Goal: Transaction & Acquisition: Download file/media

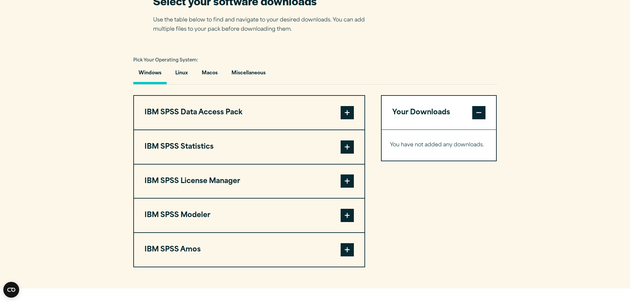
scroll to position [430, 0]
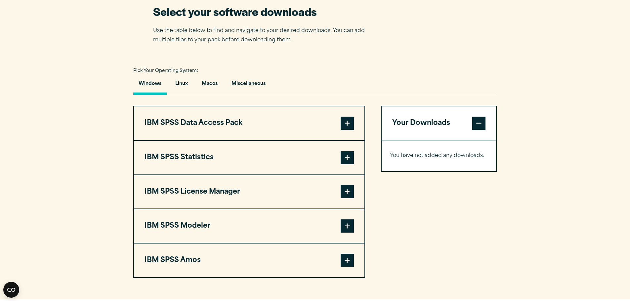
click at [344, 124] on span at bounding box center [347, 123] width 13 height 13
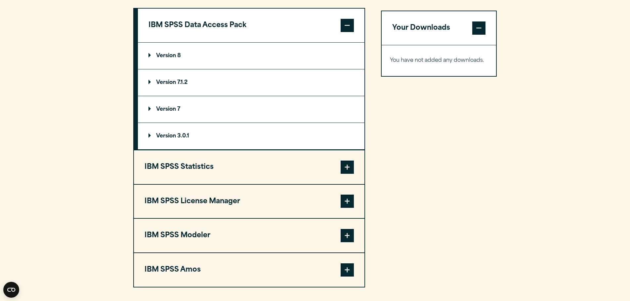
scroll to position [529, 0]
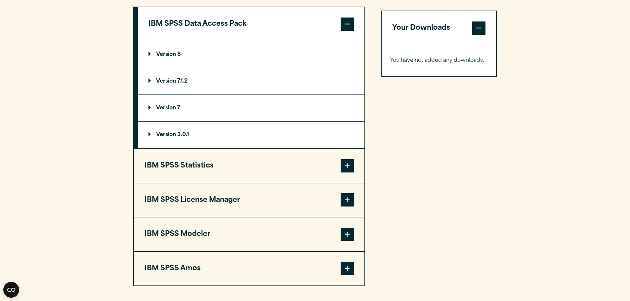
click at [345, 162] on span at bounding box center [347, 166] width 13 height 13
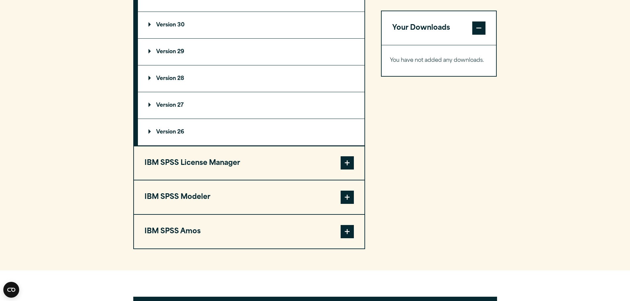
scroll to position [629, 0]
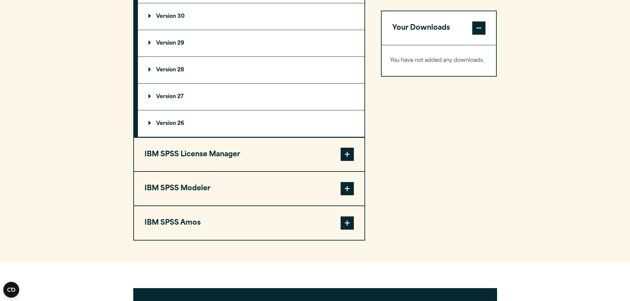
click at [345, 223] on span at bounding box center [347, 223] width 13 height 13
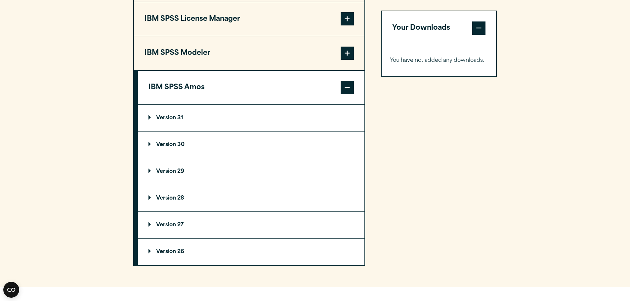
scroll to position [563, 0]
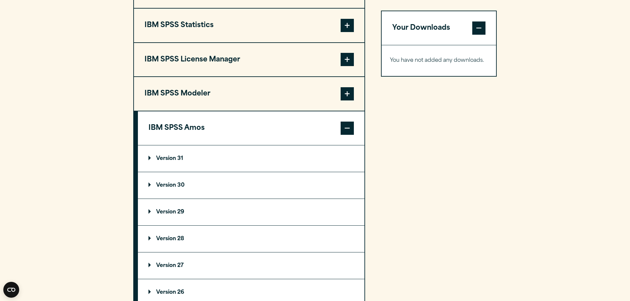
click at [345, 96] on span at bounding box center [347, 93] width 13 height 13
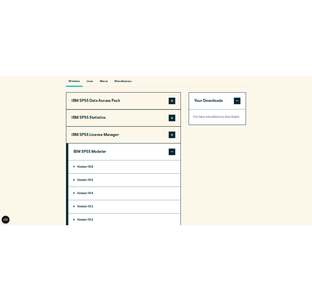
scroll to position [496, 0]
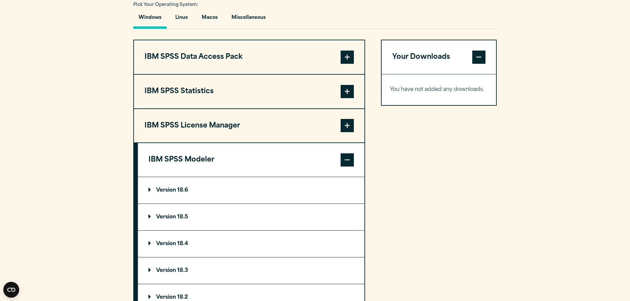
click at [345, 124] on span at bounding box center [347, 125] width 13 height 13
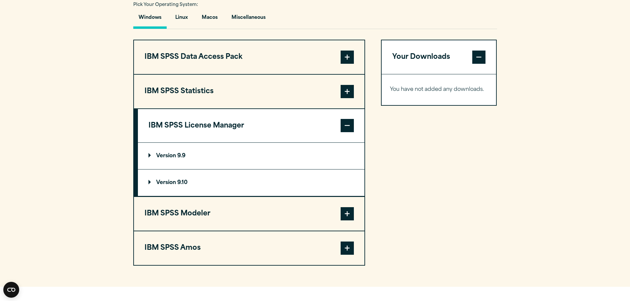
click at [348, 95] on span at bounding box center [347, 91] width 13 height 13
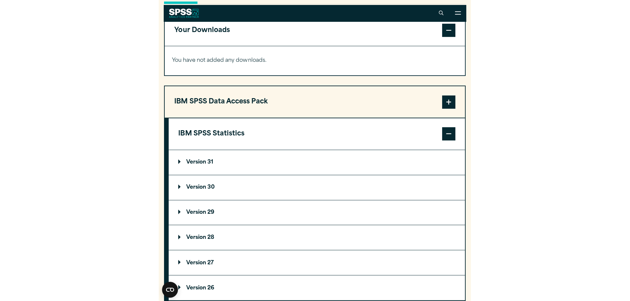
scroll to position [495, 0]
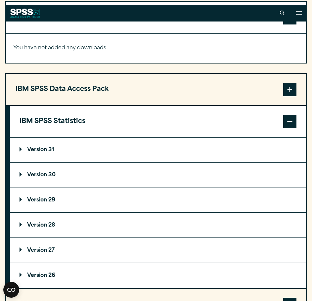
click at [241, 96] on button "IBM SPSS Data Access Pack" at bounding box center [156, 89] width 300 height 31
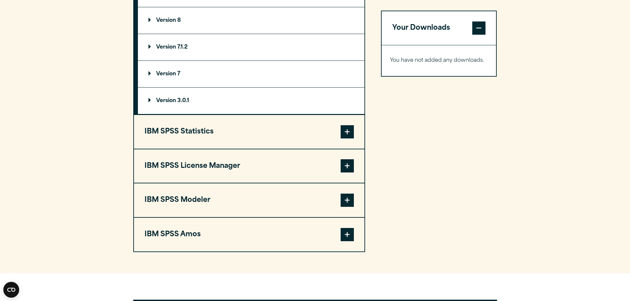
scroll to position [561, 0]
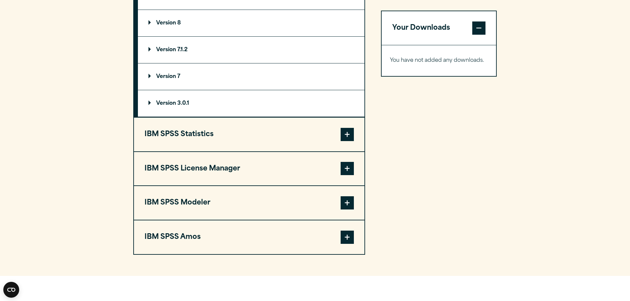
click at [194, 132] on button "IBM SPSS Statistics" at bounding box center [249, 135] width 231 height 34
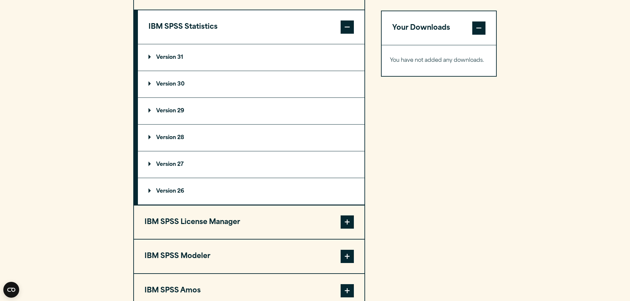
click at [152, 82] on p "Version 30" at bounding box center [167, 84] width 36 height 5
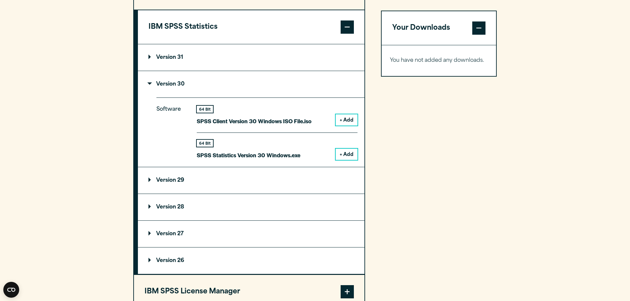
click at [344, 154] on button "+ Add" at bounding box center [347, 154] width 22 height 11
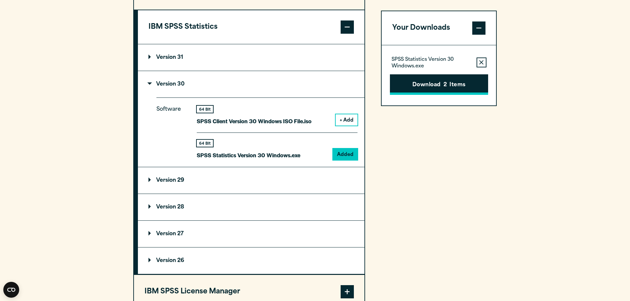
click at [424, 82] on button "Download 2 Items" at bounding box center [439, 84] width 98 height 21
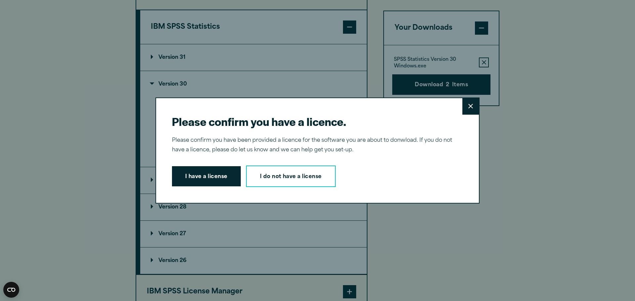
click at [470, 110] on button "Close" at bounding box center [471, 106] width 17 height 17
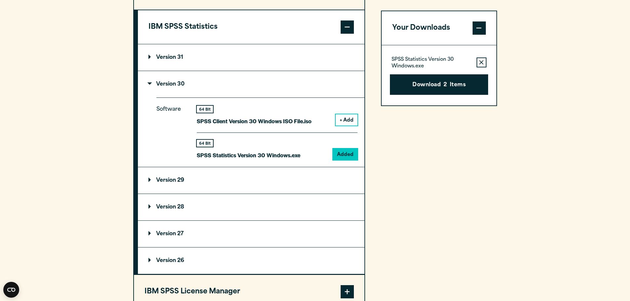
click at [420, 57] on p "SPSS Statistics Version 30 Windows.exe" at bounding box center [432, 63] width 80 height 13
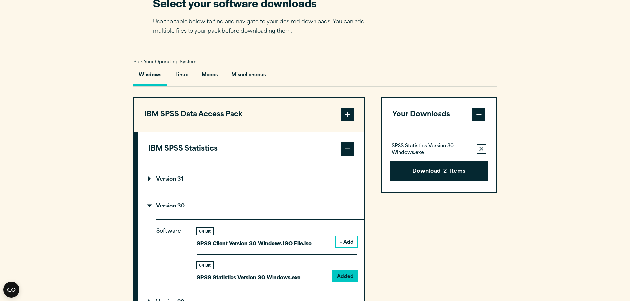
scroll to position [429, 0]
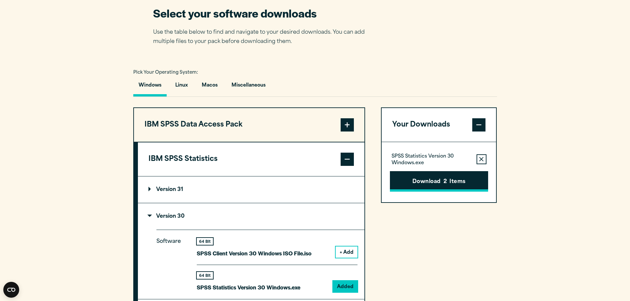
click at [434, 181] on button "Download 2 Items" at bounding box center [439, 181] width 98 height 21
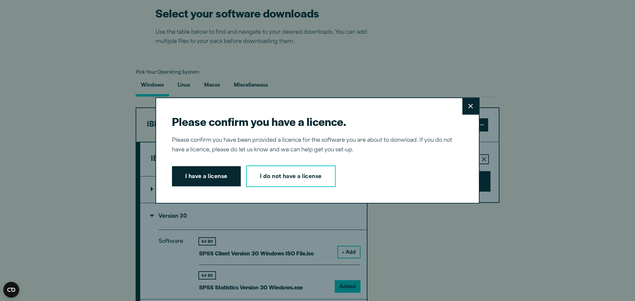
click at [211, 177] on button "I have a license" at bounding box center [206, 176] width 69 height 21
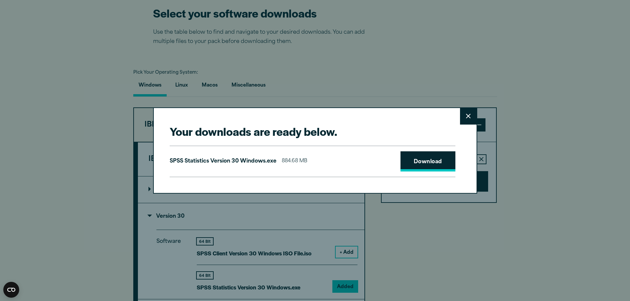
click at [427, 161] on link "Download" at bounding box center [428, 162] width 55 height 21
click at [471, 118] on button "Close" at bounding box center [468, 116] width 17 height 17
